Goal: Task Accomplishment & Management: Complete application form

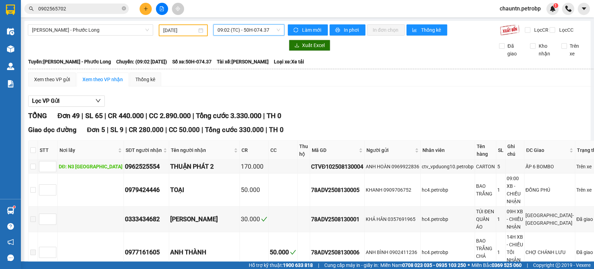
scroll to position [1160, 0]
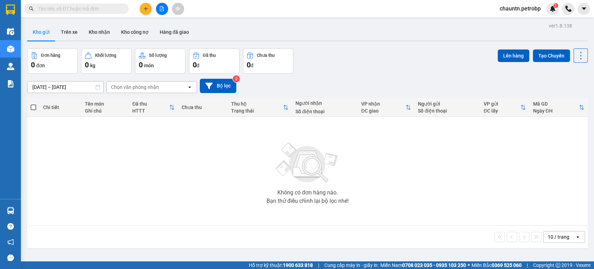
click at [158, 10] on button at bounding box center [162, 9] width 12 height 12
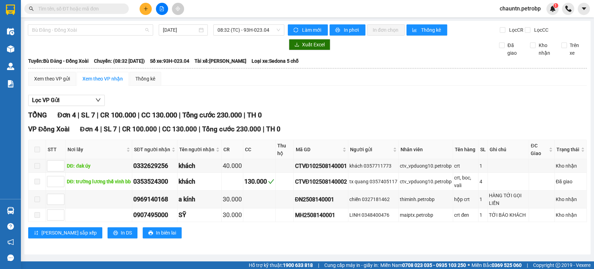
click at [128, 35] on div "Bù Đăng - Đồng Xoài" at bounding box center [90, 29] width 125 height 11
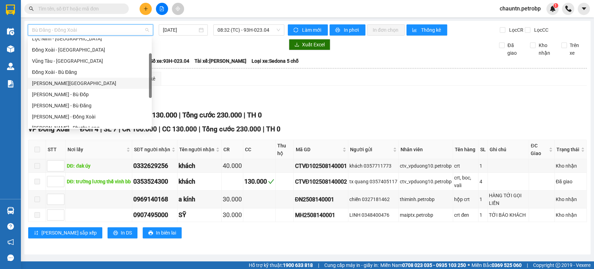
scroll to position [77, 0]
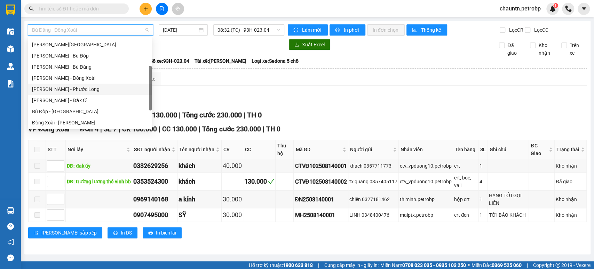
click at [80, 88] on div "[PERSON_NAME] - Phước Long" at bounding box center [90, 89] width 116 height 8
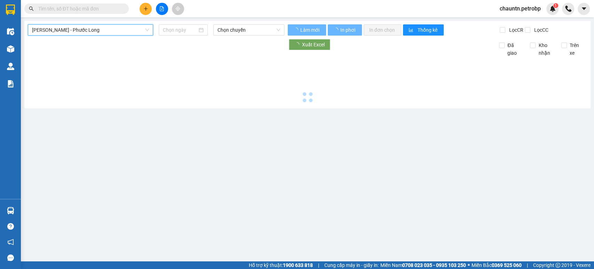
type input "[DATE]"
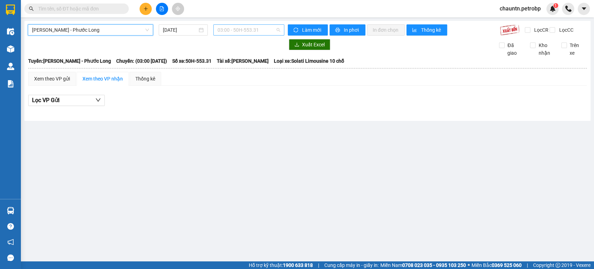
click at [224, 28] on span "03:00 - 50H-553.31" at bounding box center [248, 30] width 62 height 10
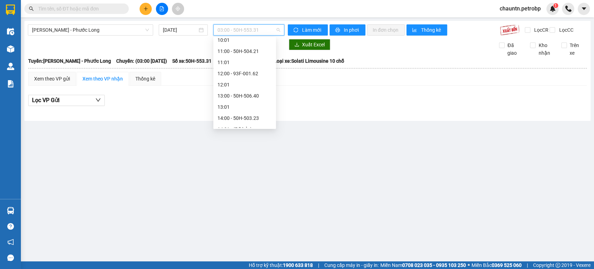
scroll to position [232, 0]
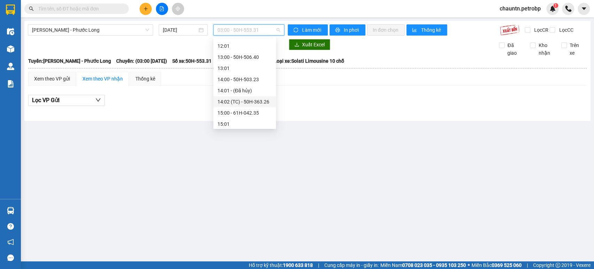
click at [257, 103] on div "14:02 (TC) - 50H-363.26" at bounding box center [244, 102] width 54 height 8
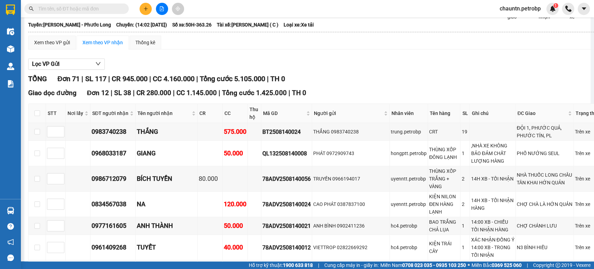
scroll to position [77, 0]
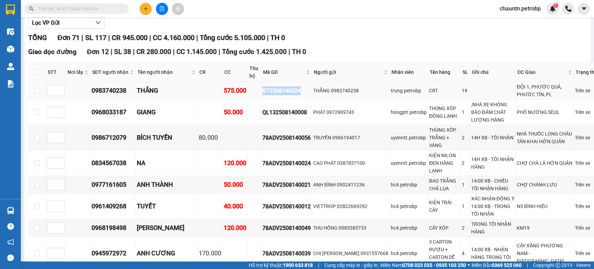
drag, startPoint x: 243, startPoint y: 99, endPoint x: 285, endPoint y: 100, distance: 42.1
click at [285, 95] on div "BT2508140024" at bounding box center [286, 90] width 48 height 9
copy div "BT2508140024"
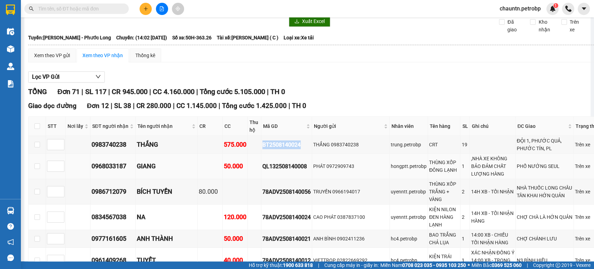
scroll to position [0, 0]
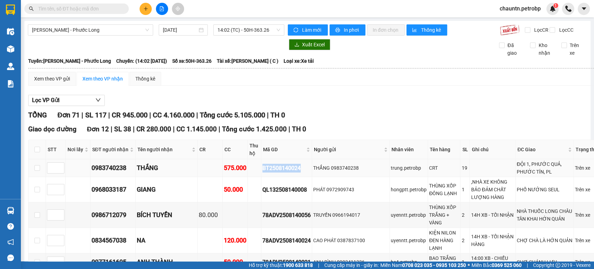
copy div "BT2508140024"
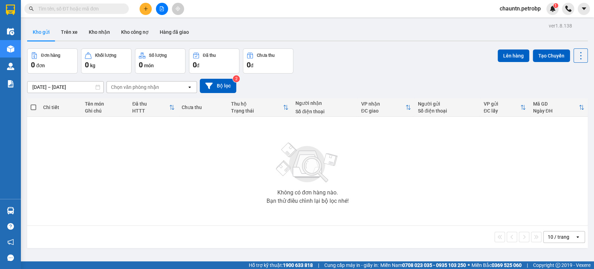
click at [90, 9] on input "text" at bounding box center [79, 9] width 82 height 8
paste input "BT2508140024"
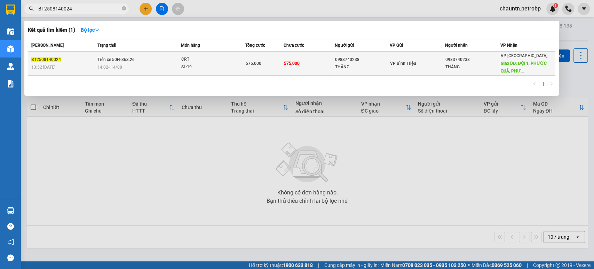
type input "BT2508140024"
click at [306, 70] on td "575.000" at bounding box center [309, 63] width 51 height 24
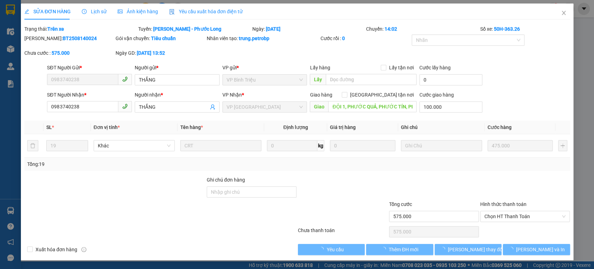
type input "0983740238"
type input "THẮNG"
type input "0983740238"
type input "THẮNG"
type input "ĐỘI 1, PHƯỚC QUẢ, PHƯỚC TÍN, PL"
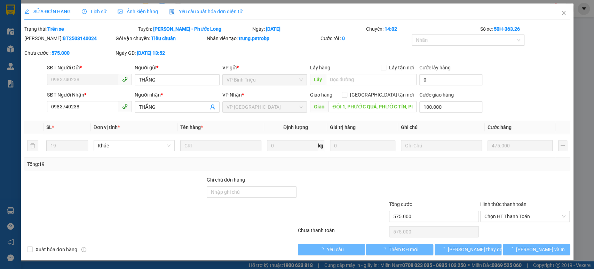
type input "100.000"
type input "575.000"
